Goal: Information Seeking & Learning: Learn about a topic

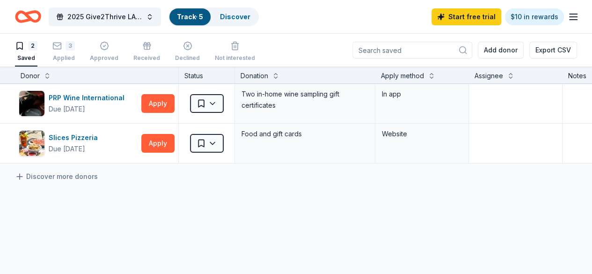
click at [26, 51] on div "2 Saved" at bounding box center [26, 51] width 22 height 21
click at [239, 21] on div "Discover" at bounding box center [234, 16] width 45 height 17
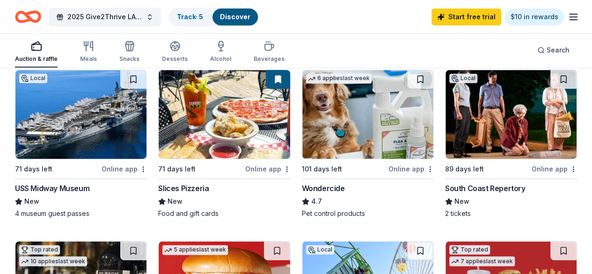
scroll to position [636, 0]
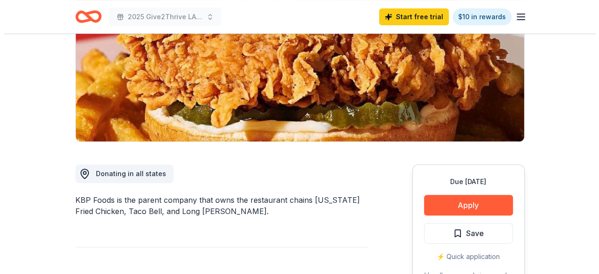
scroll to position [143, 0]
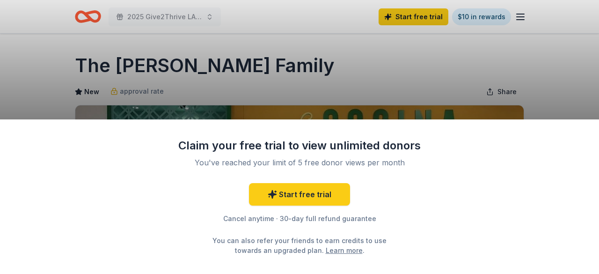
click at [165, 5] on div "Claim your free trial to view unlimited donors You've reached your limit of 5 f…" at bounding box center [299, 137] width 599 height 274
click at [111, 12] on div "Claim your free trial to view unlimited donors You've reached your limit of 5 f…" at bounding box center [299, 137] width 599 height 274
click at [181, 51] on div "Claim your free trial to view unlimited donors You've reached your limit of 5 f…" at bounding box center [299, 137] width 599 height 274
click at [162, 22] on div "Claim your free trial to view unlimited donors You've reached your limit of 5 f…" at bounding box center [299, 137] width 599 height 274
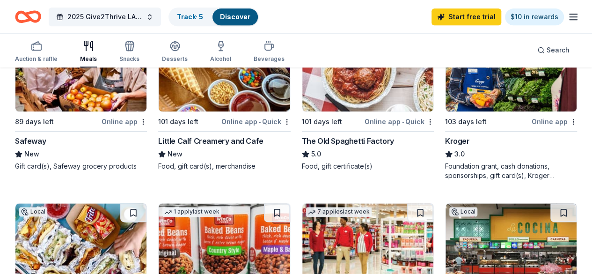
scroll to position [497, 0]
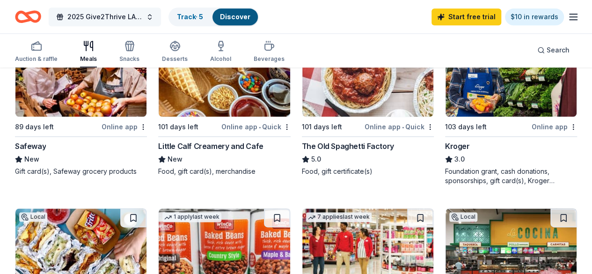
click at [122, 20] on span "2025 Give2Thrive LA Toy Drive" at bounding box center [104, 16] width 75 height 11
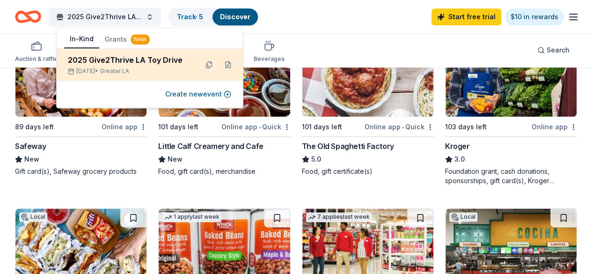
click at [130, 64] on div "2025 Give2Thrive LA Toy Drive" at bounding box center [129, 59] width 123 height 11
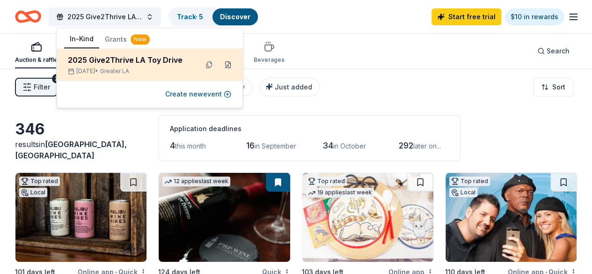
click at [227, 65] on button at bounding box center [227, 64] width 15 height 15
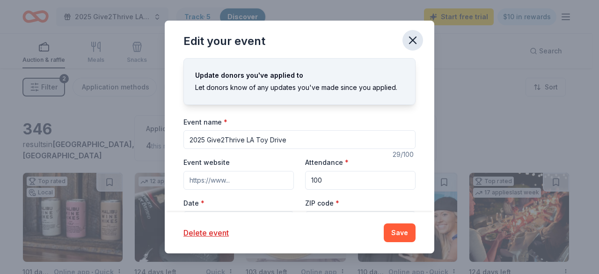
click at [416, 46] on icon "button" at bounding box center [412, 40] width 13 height 13
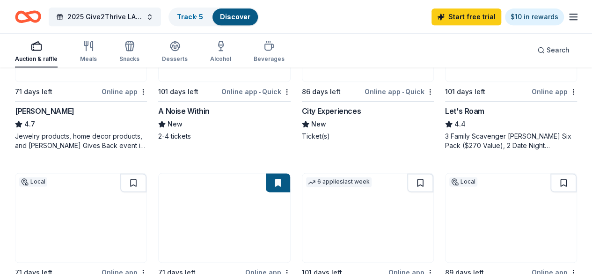
scroll to position [532, 0]
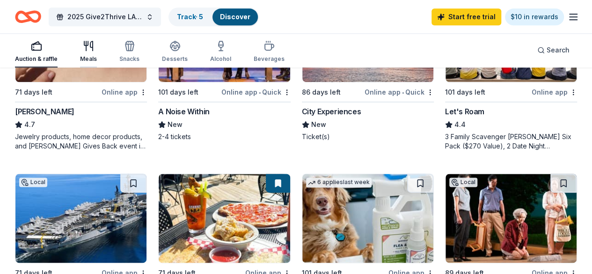
click at [93, 51] on icon "button" at bounding box center [91, 45] width 2 height 9
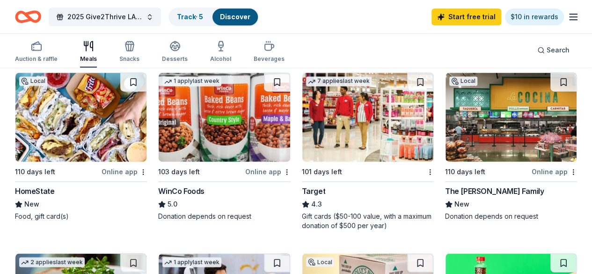
scroll to position [632, 0]
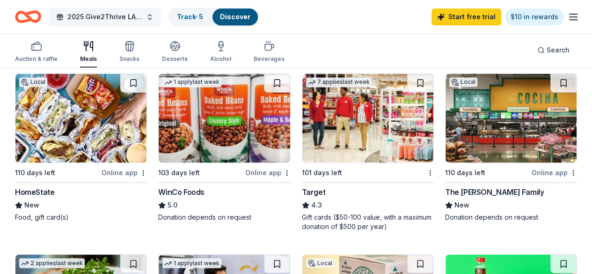
click at [132, 20] on span "2025 Give2Thrive LA Toy Drive" at bounding box center [104, 16] width 75 height 11
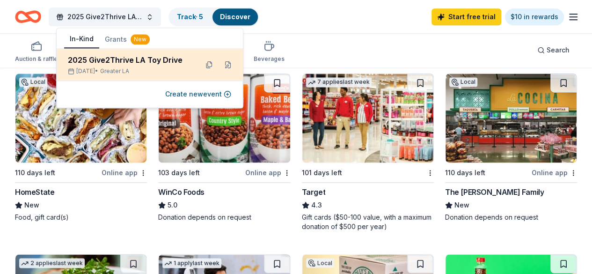
click at [161, 66] on div "2025 Give2Thrive LA Toy Drive [DATE] • Greater LA" at bounding box center [129, 64] width 123 height 21
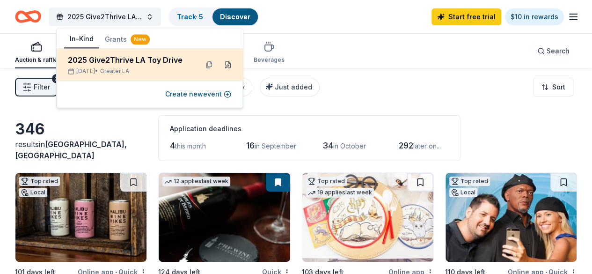
click at [231, 67] on button at bounding box center [227, 64] width 15 height 15
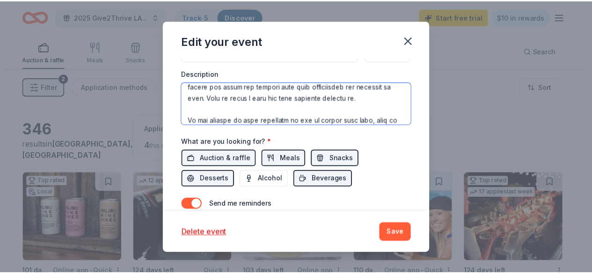
scroll to position [213, 0]
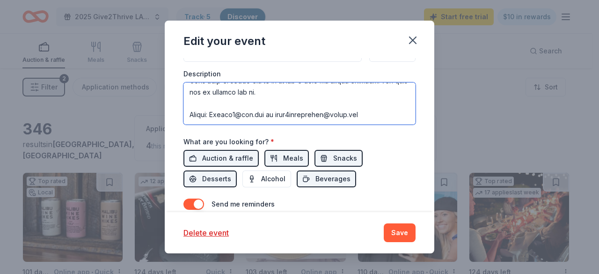
drag, startPoint x: 189, startPoint y: 90, endPoint x: 360, endPoint y: 112, distance: 172.2
click at [360, 112] on textarea at bounding box center [299, 103] width 232 height 42
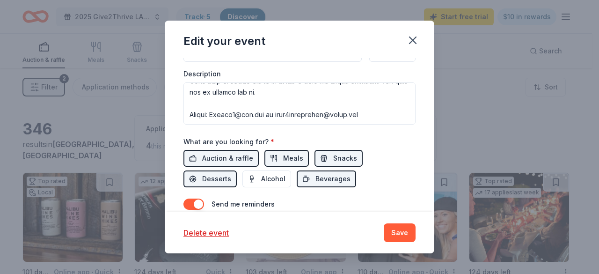
click at [464, 120] on div "Edit your event Update donors you've applied to Let donors know of any updates …" at bounding box center [299, 137] width 599 height 274
click at [415, 44] on icon "button" at bounding box center [412, 40] width 13 height 13
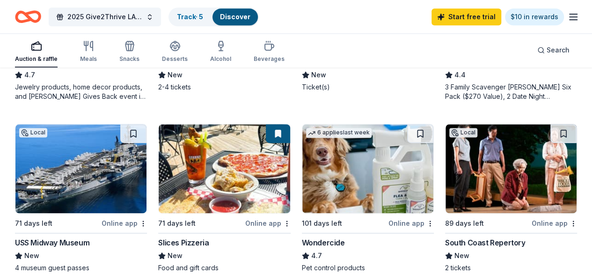
scroll to position [581, 0]
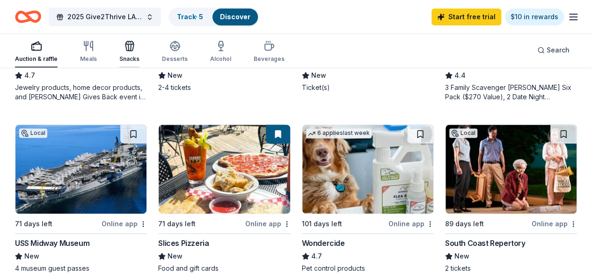
click at [131, 49] on icon "button" at bounding box center [129, 45] width 11 height 11
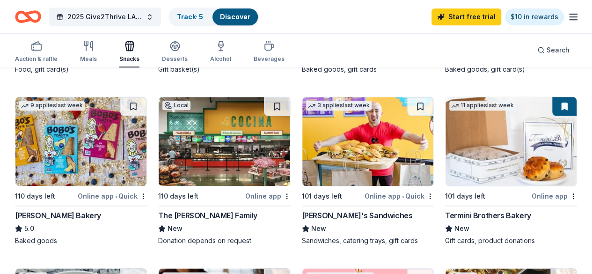
scroll to position [419, 0]
